Goal: Task Accomplishment & Management: Use online tool/utility

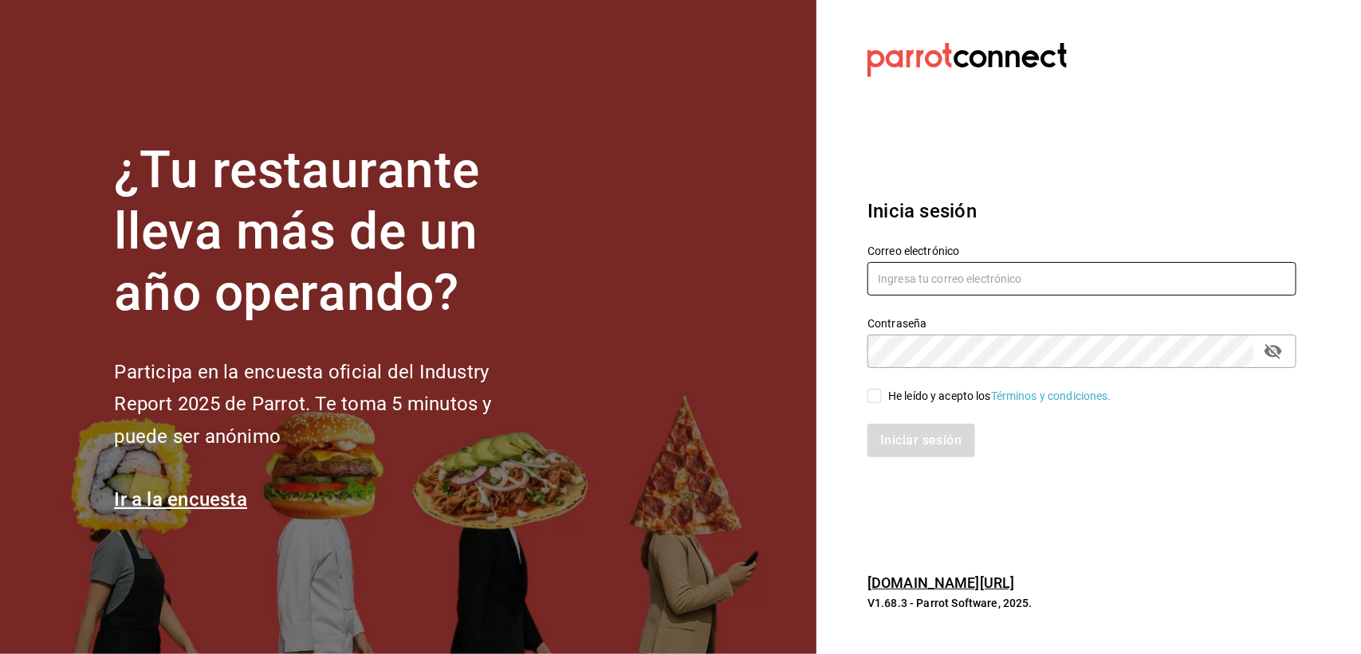
type input "jp@papizzas.com.mx"
click at [881, 393] on input "He leído y acepto los Términos y condiciones." at bounding box center [874, 396] width 14 height 14
checkbox input "true"
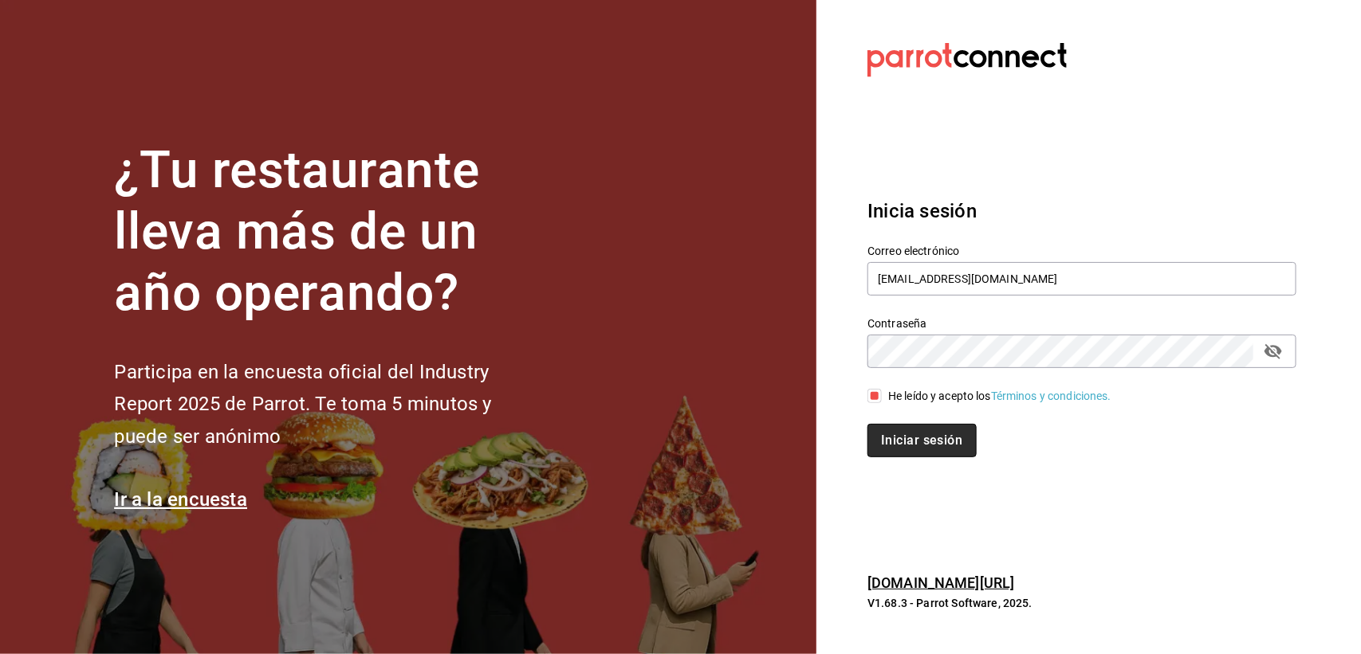
click at [882, 426] on button "Iniciar sesión" at bounding box center [921, 440] width 108 height 33
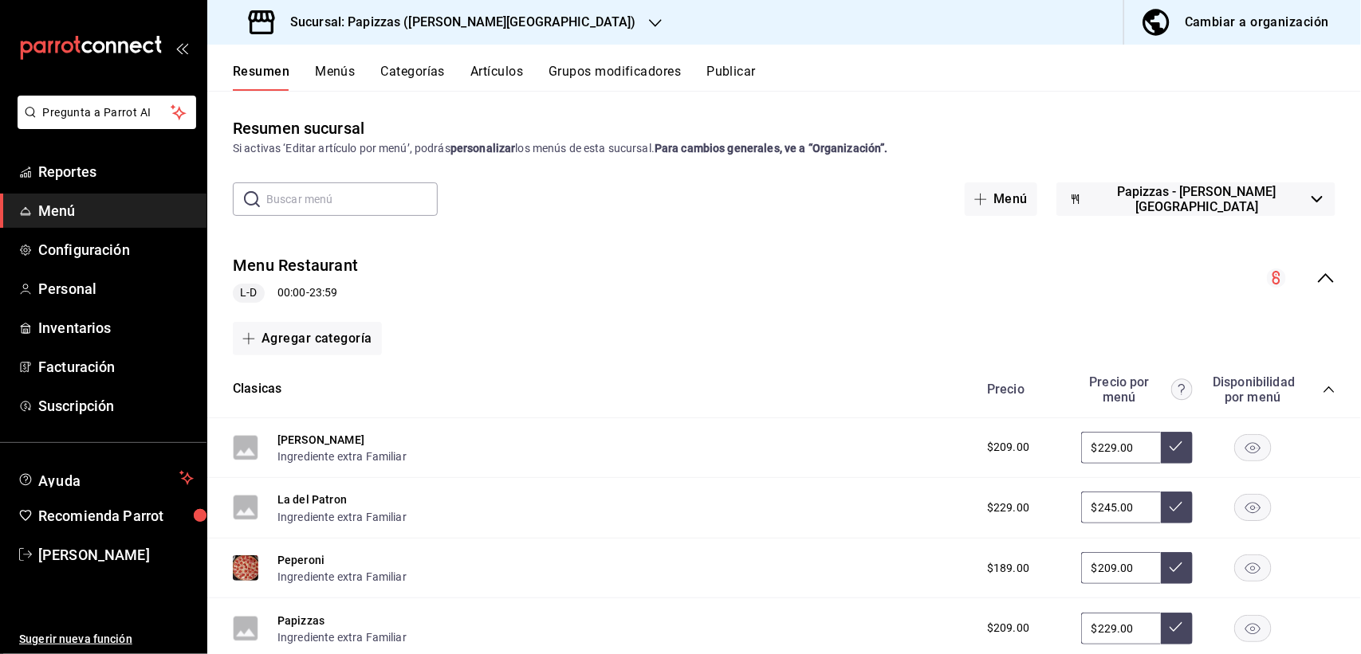
click at [449, 26] on h3 "Sucursal: Papizzas ([PERSON_NAME][GEOGRAPHIC_DATA])" at bounding box center [456, 22] width 359 height 19
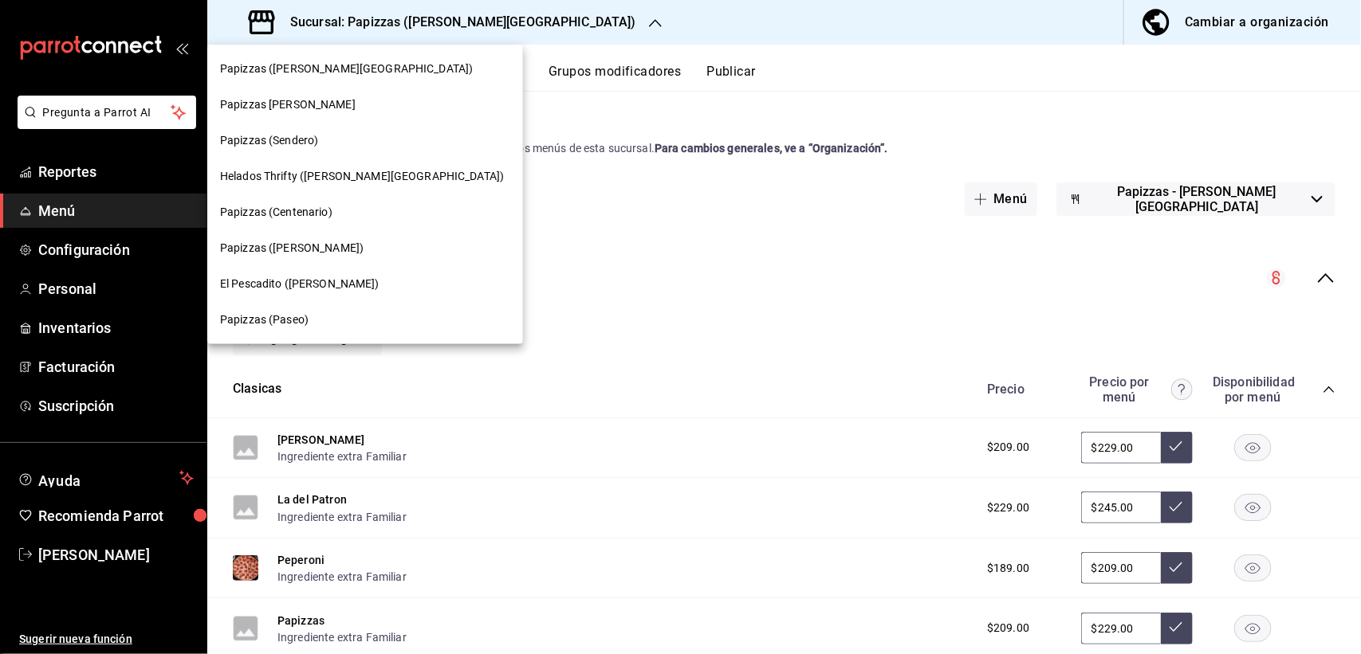
click at [293, 315] on span "Papizzas (Paseo)" at bounding box center [264, 320] width 88 height 17
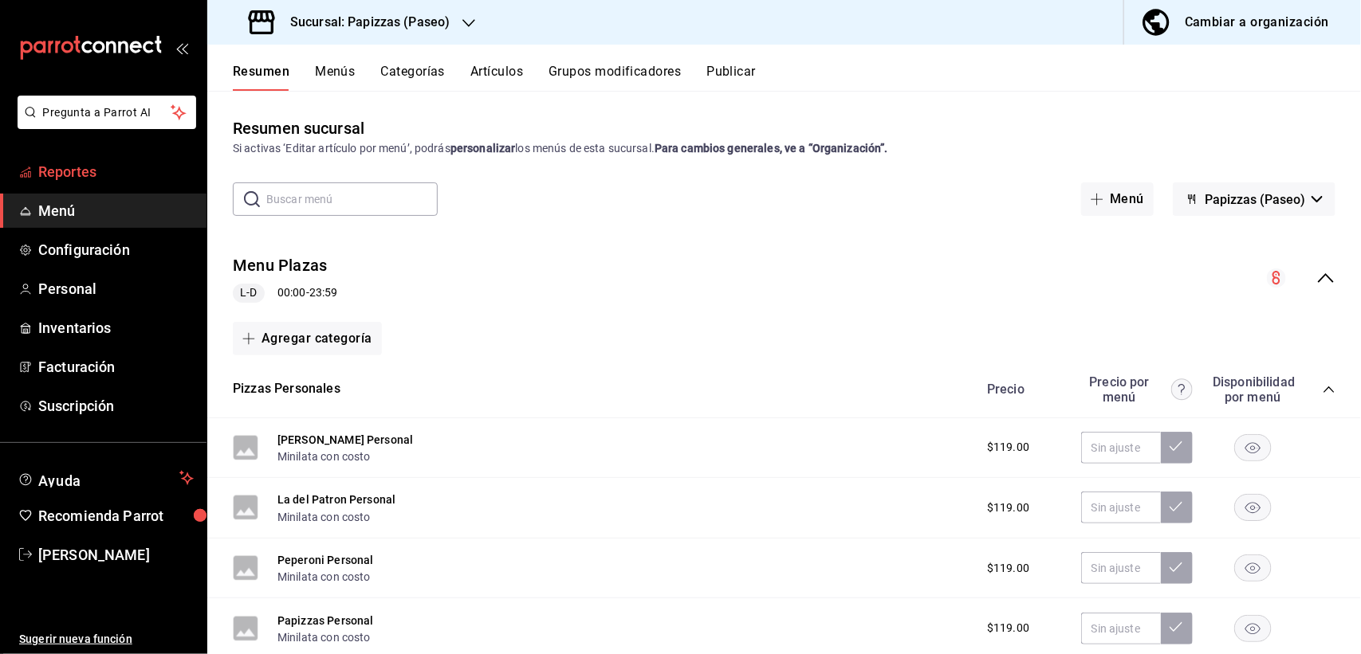
click at [84, 171] on span "Reportes" at bounding box center [115, 172] width 155 height 22
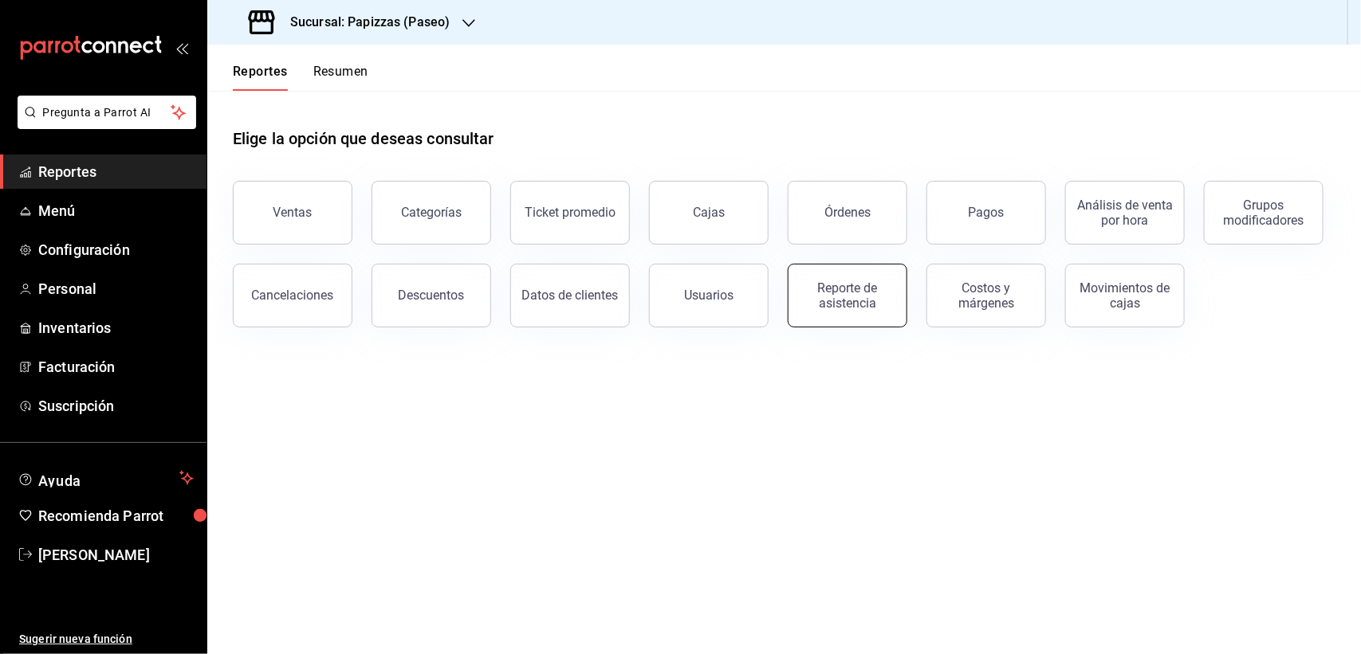
click at [894, 300] on button "Reporte de asistencia" at bounding box center [847, 296] width 120 height 64
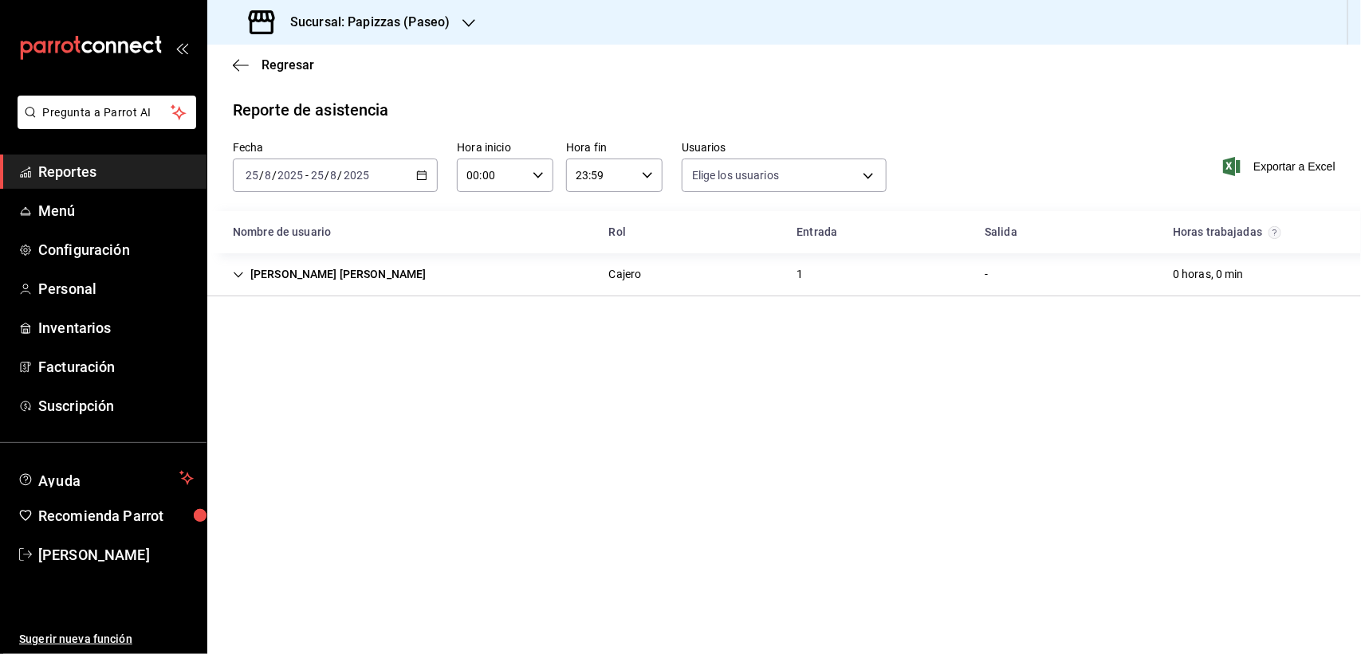
type input "46d070b1-8c2a-45ec-89ac-ee85bbbc077f,72fa07c2-2b7a-46f5-8e3c-668ee8b85cc7,98cdc…"
click at [417, 173] on \(Stroke\) "button" at bounding box center [422, 175] width 10 height 9
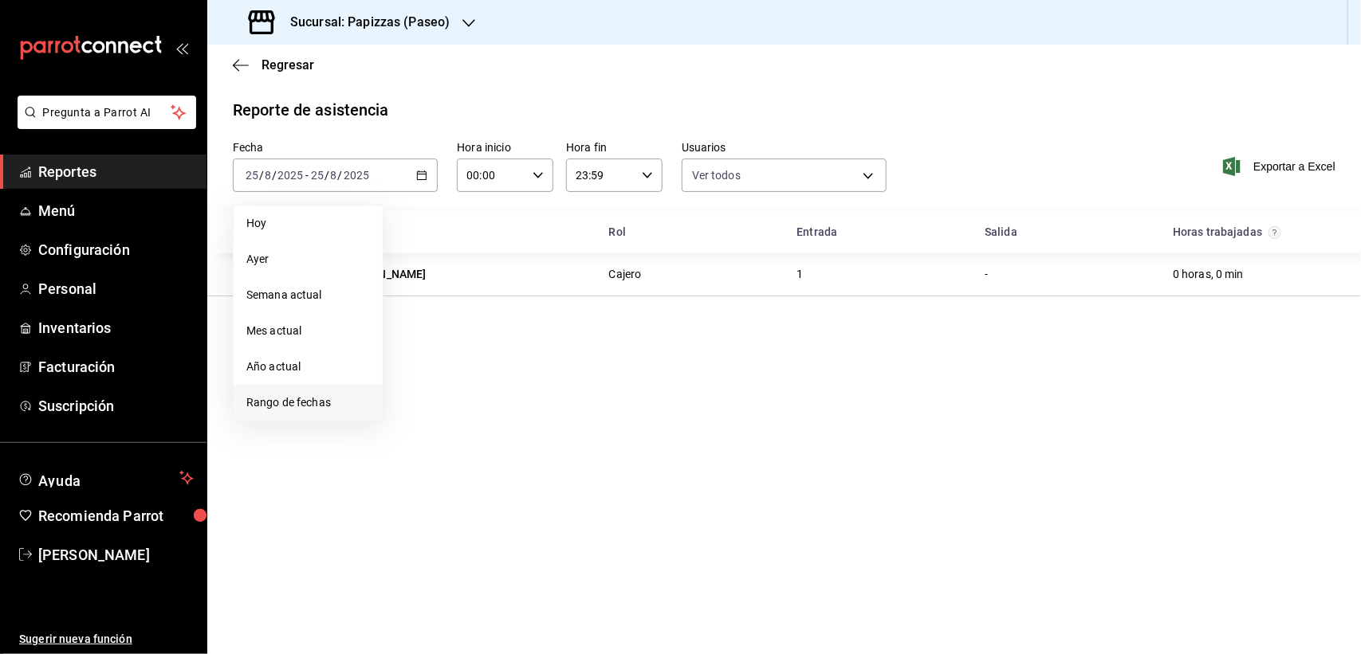
click at [289, 405] on span "Rango de fechas" at bounding box center [308, 403] width 124 height 17
click at [422, 387] on button "18" at bounding box center [416, 386] width 28 height 29
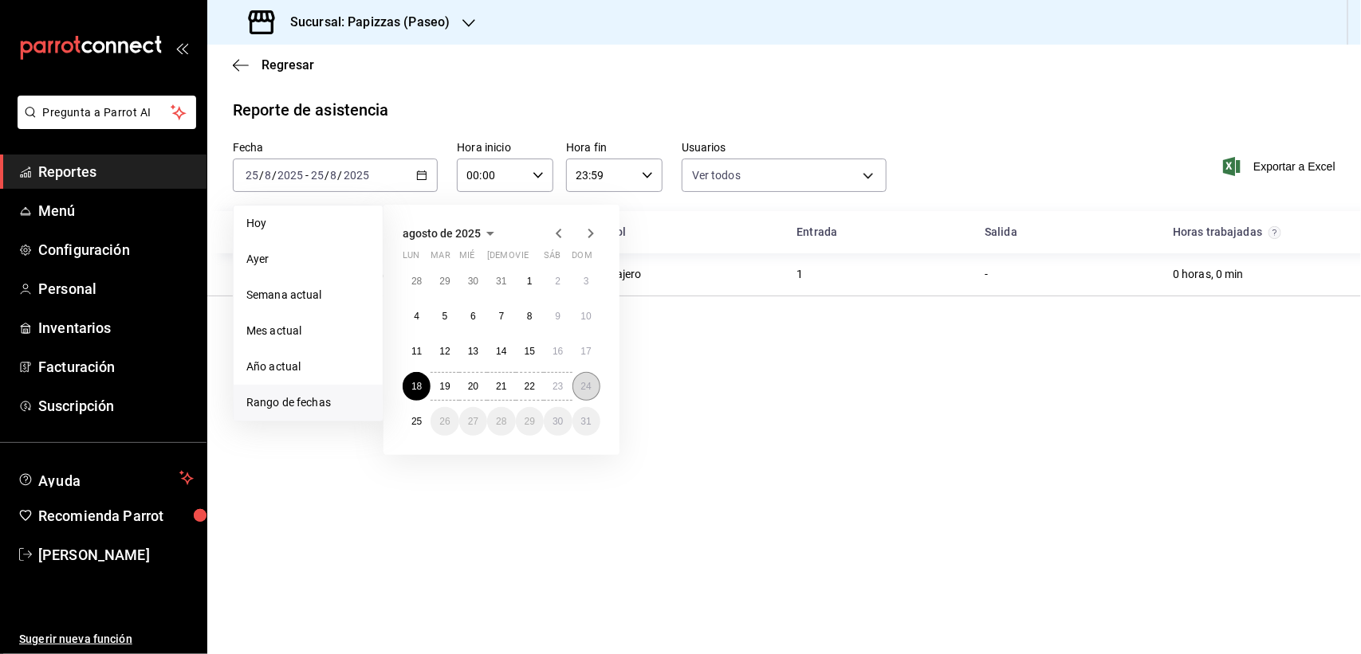
click at [590, 384] on abbr "24" at bounding box center [586, 386] width 10 height 11
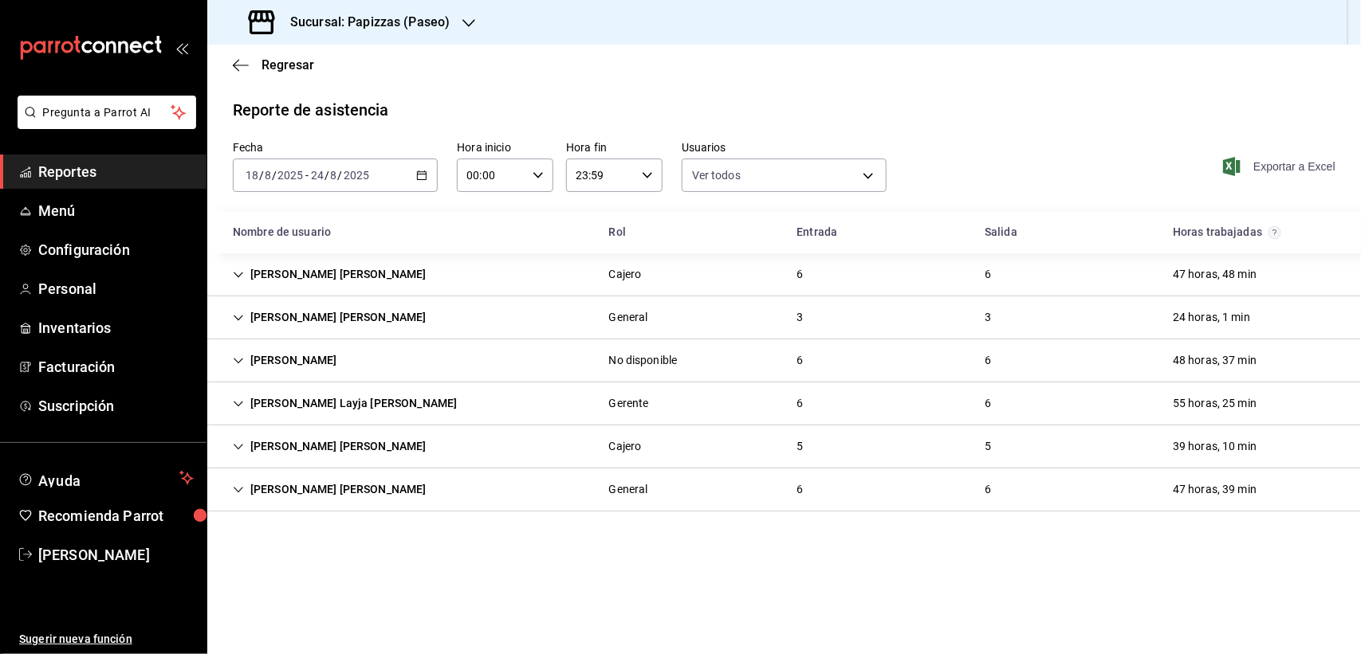
click at [1320, 163] on span "Exportar a Excel" at bounding box center [1280, 166] width 109 height 19
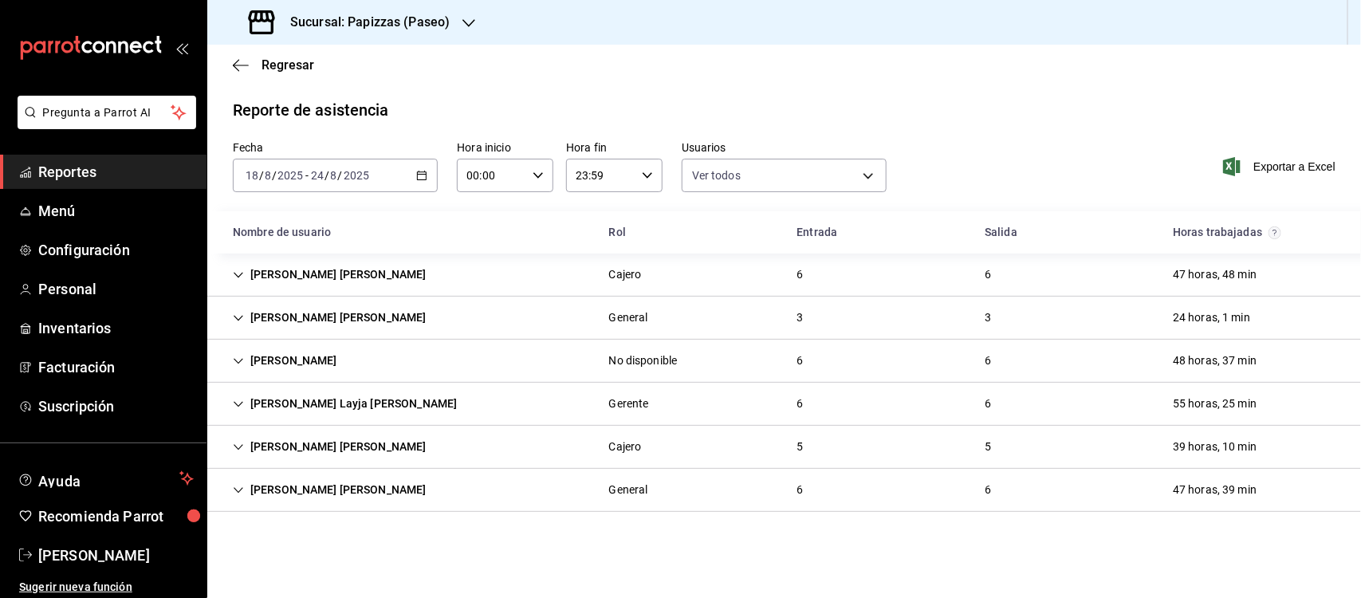
click at [453, 20] on div "Sucursal: Papizzas (Paseo)" at bounding box center [350, 22] width 261 height 45
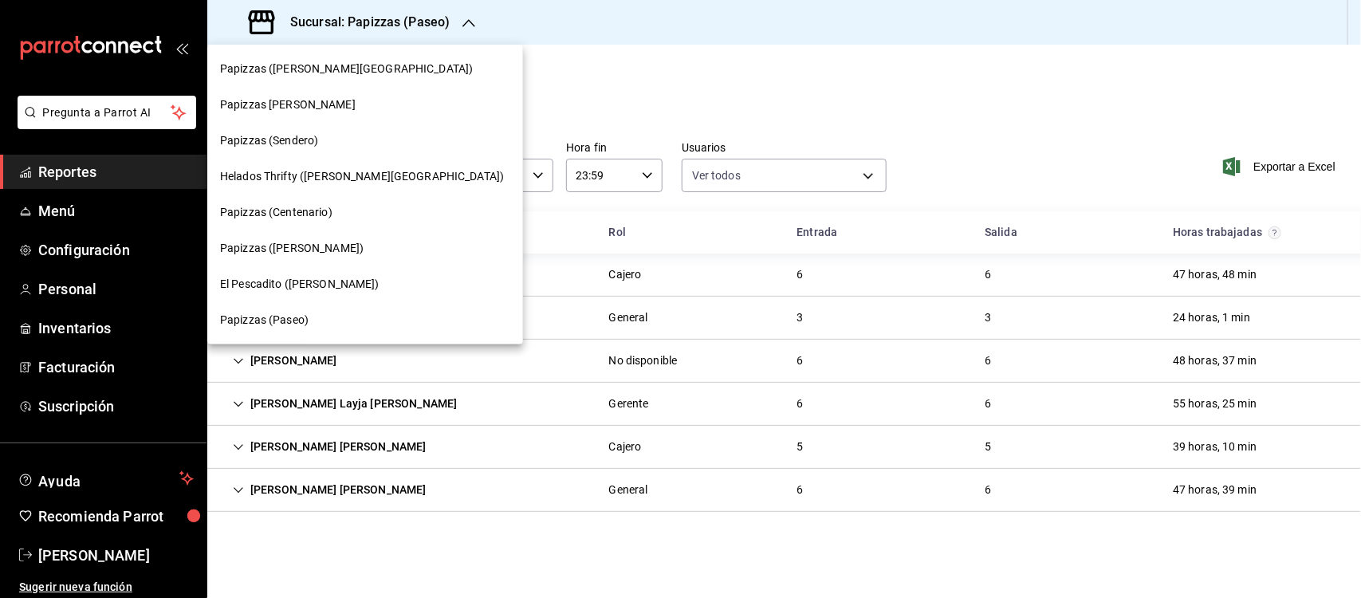
click at [276, 147] on span "Papizzas (Sendero)" at bounding box center [269, 140] width 98 height 17
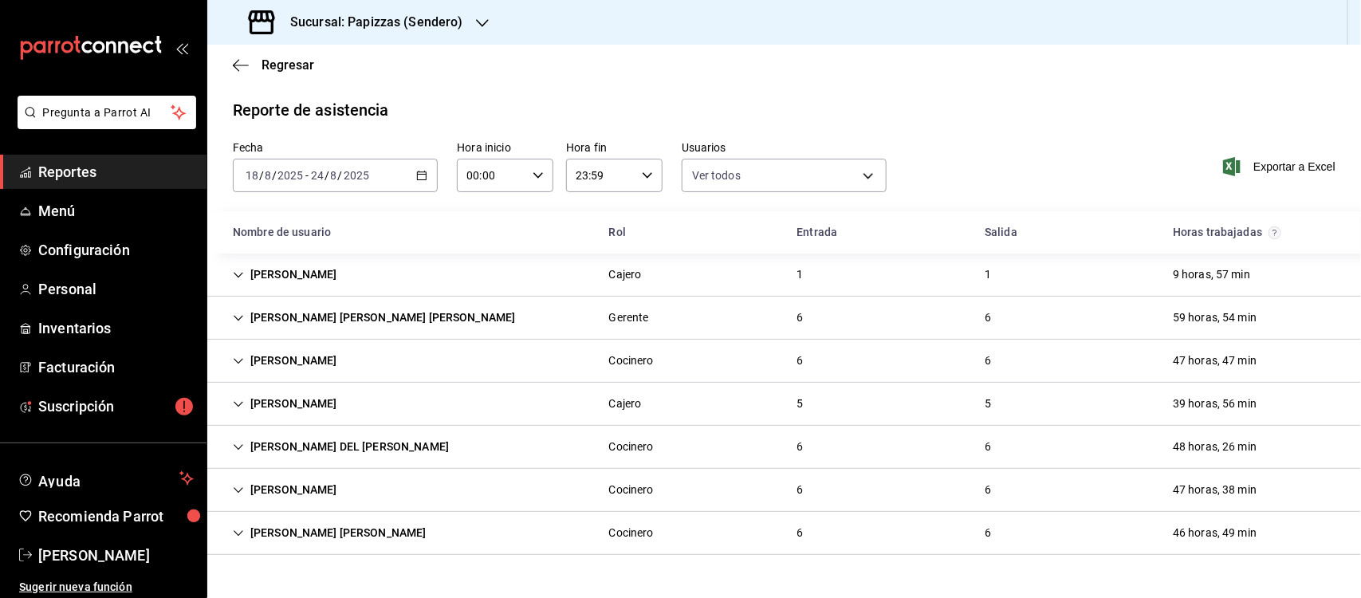
type input "46d070b1-8c2a-45ec-89ac-ee85bbbc077f,72fa07c2-2b7a-46f5-8e3c-668ee8b85cc7,98cdc…"
click at [471, 25] on div "Sucursal: Papizzas (Sendero)" at bounding box center [357, 22] width 275 height 45
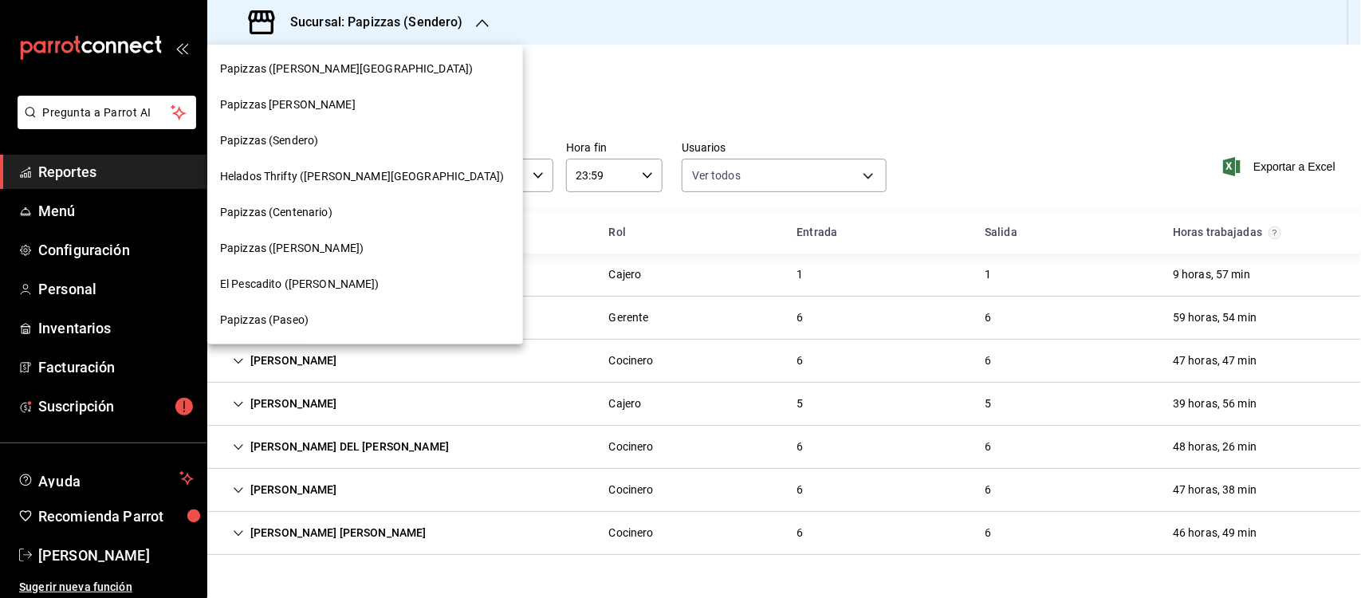
click at [586, 66] on div at bounding box center [680, 299] width 1361 height 598
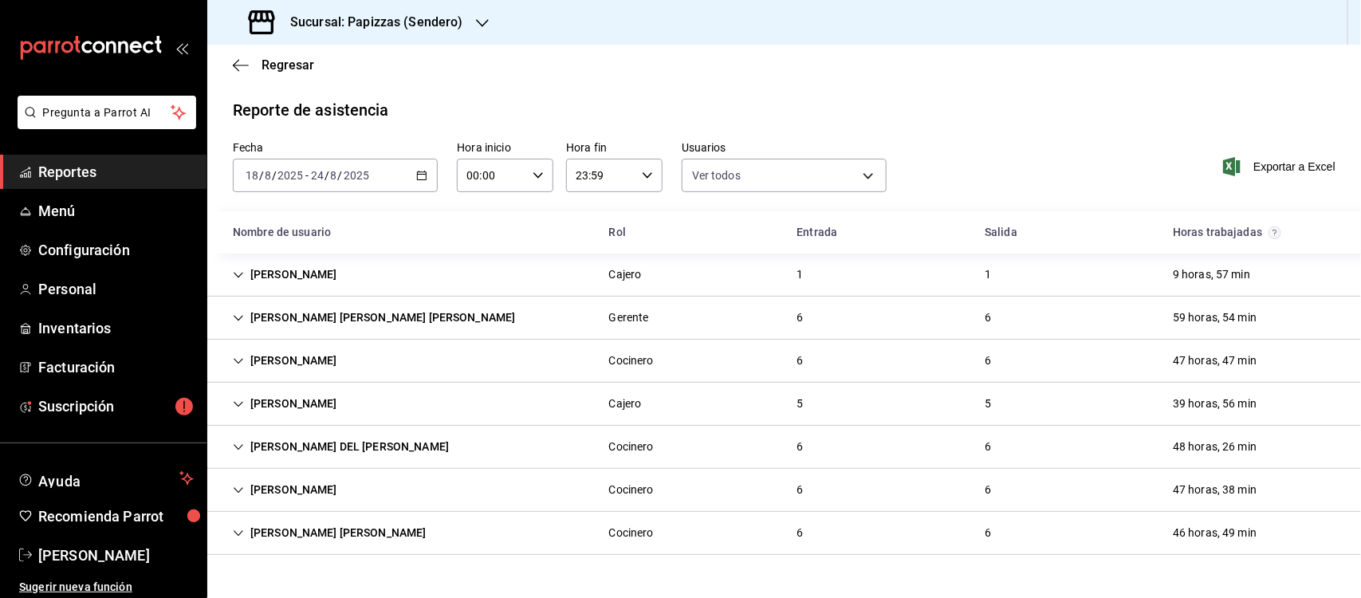
click at [411, 185] on div "[DATE] [DATE] - [DATE] [DATE]" at bounding box center [335, 175] width 205 height 33
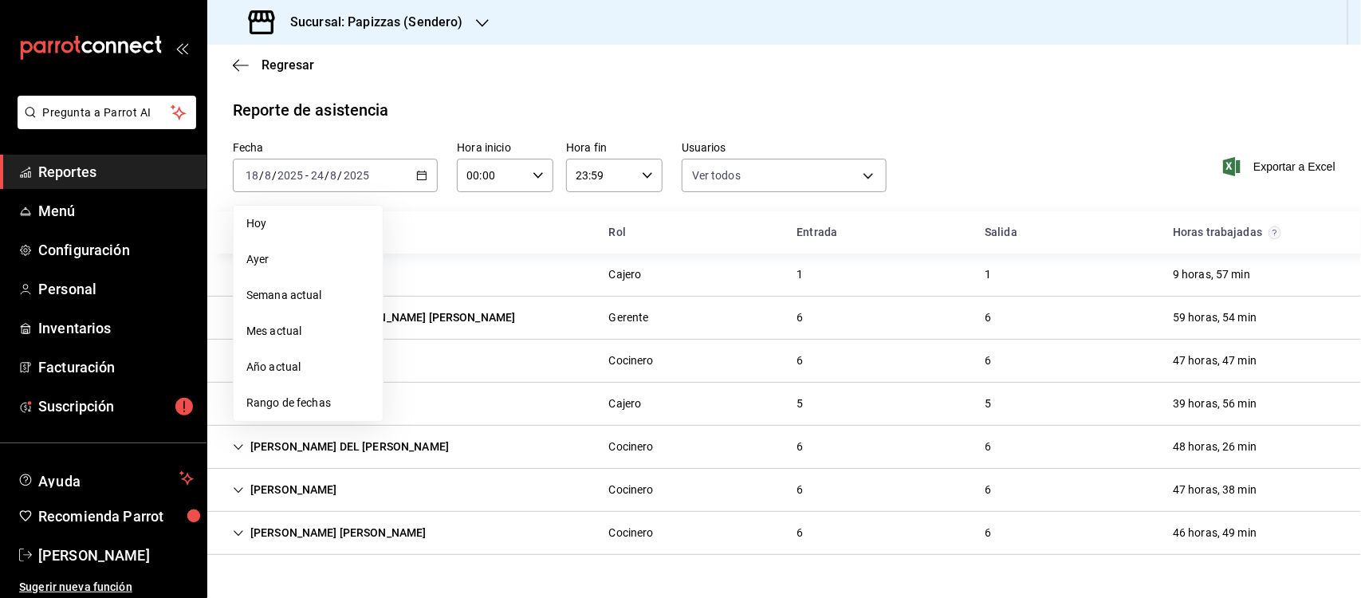
click at [1124, 108] on div "Reporte de asistencia" at bounding box center [784, 110] width 1102 height 24
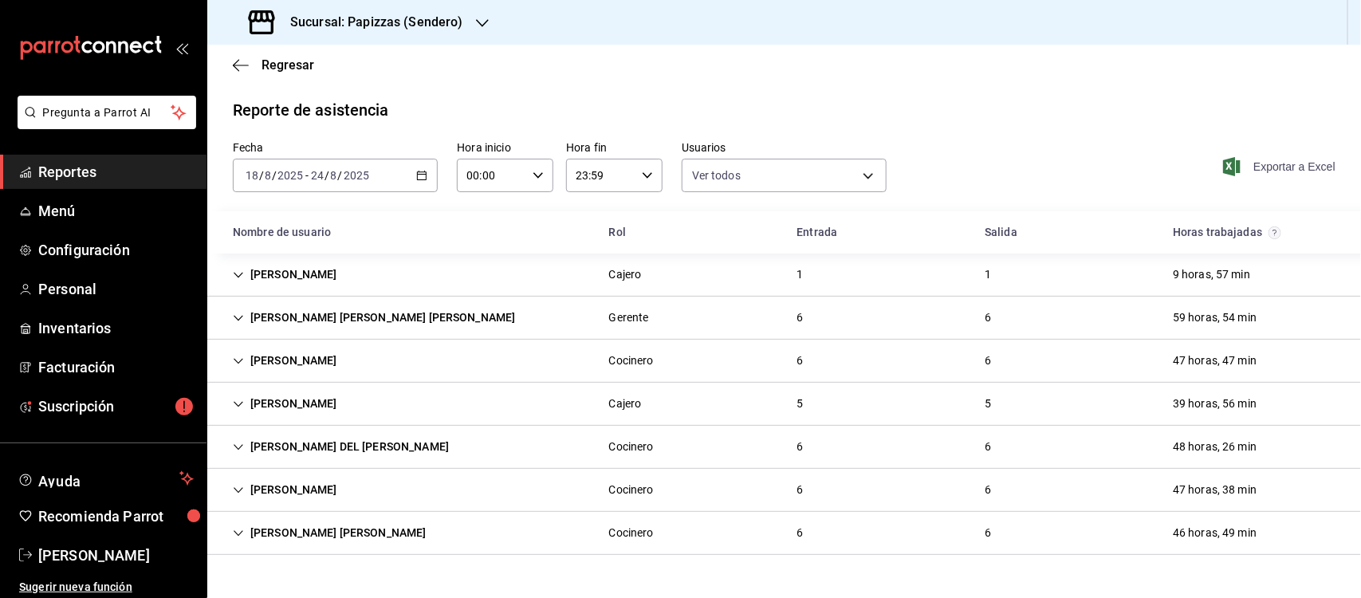
click at [1272, 164] on span "Exportar a Excel" at bounding box center [1280, 166] width 109 height 19
